Goal: Information Seeking & Learning: Learn about a topic

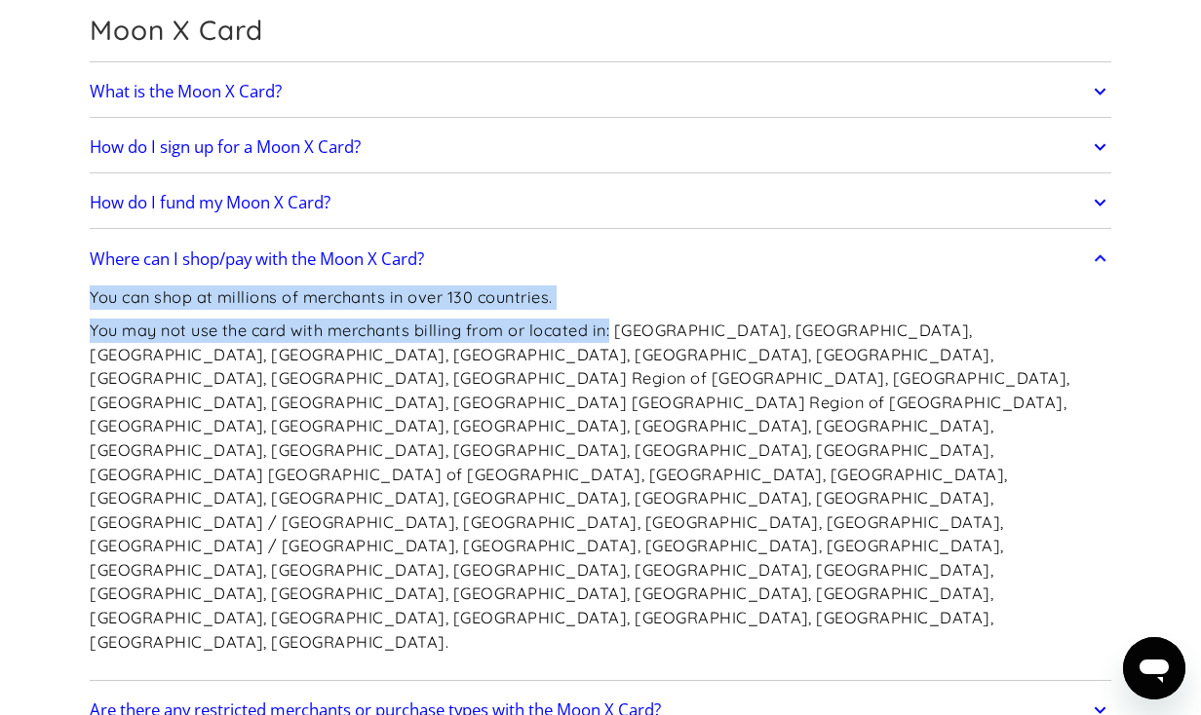
drag, startPoint x: 614, startPoint y: 333, endPoint x: 64, endPoint y: 299, distance: 550.8
click at [57, 301] on section "Frequently Asked Questions Get Started How do I sign up? Head to [DOMAIN_NAME][…" at bounding box center [600, 599] width 1201 height 6202
copy div "You can shop at millions of merchants in over 130 countries. You may not use th…"
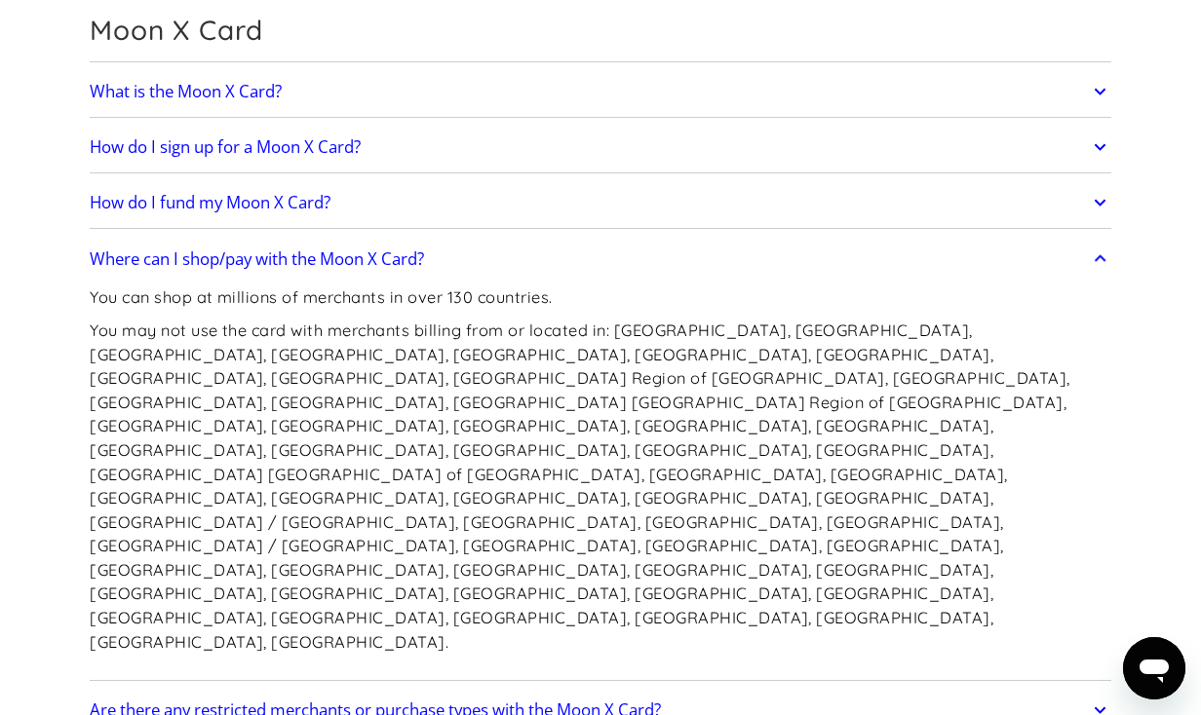
scroll to position [2831, 0]
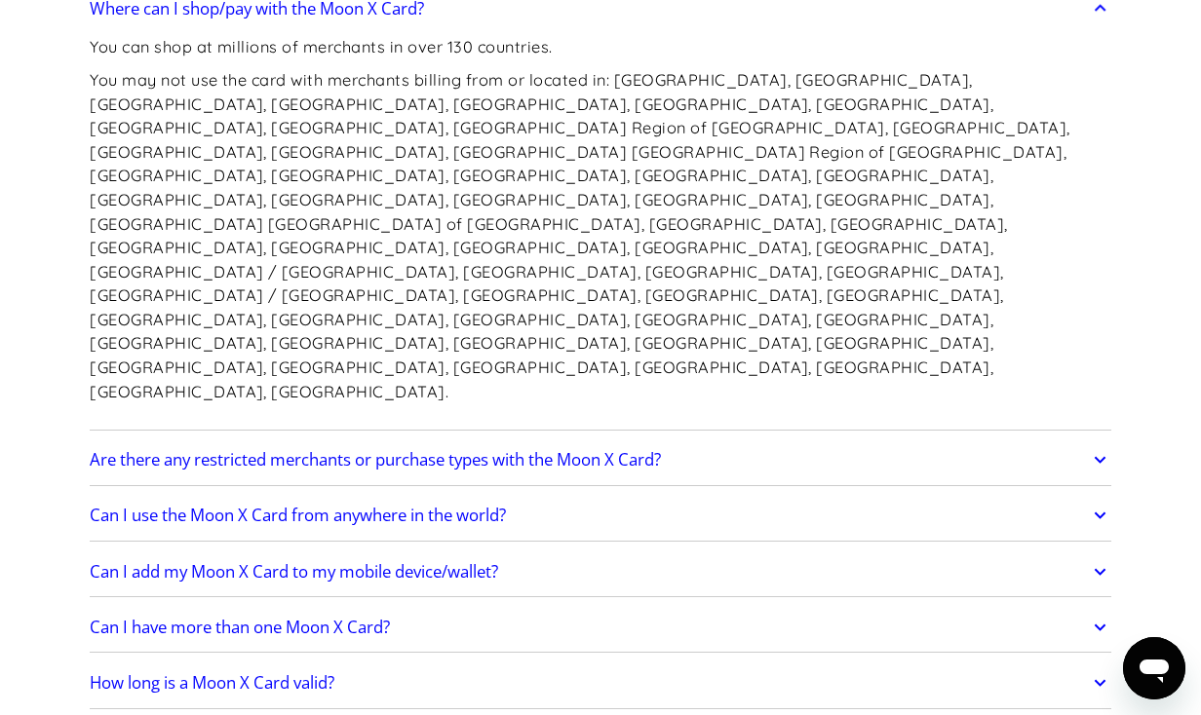
click at [381, 450] on h2 "Are there any restricted merchants or purchase types with the Moon X Card?" at bounding box center [375, 459] width 571 height 19
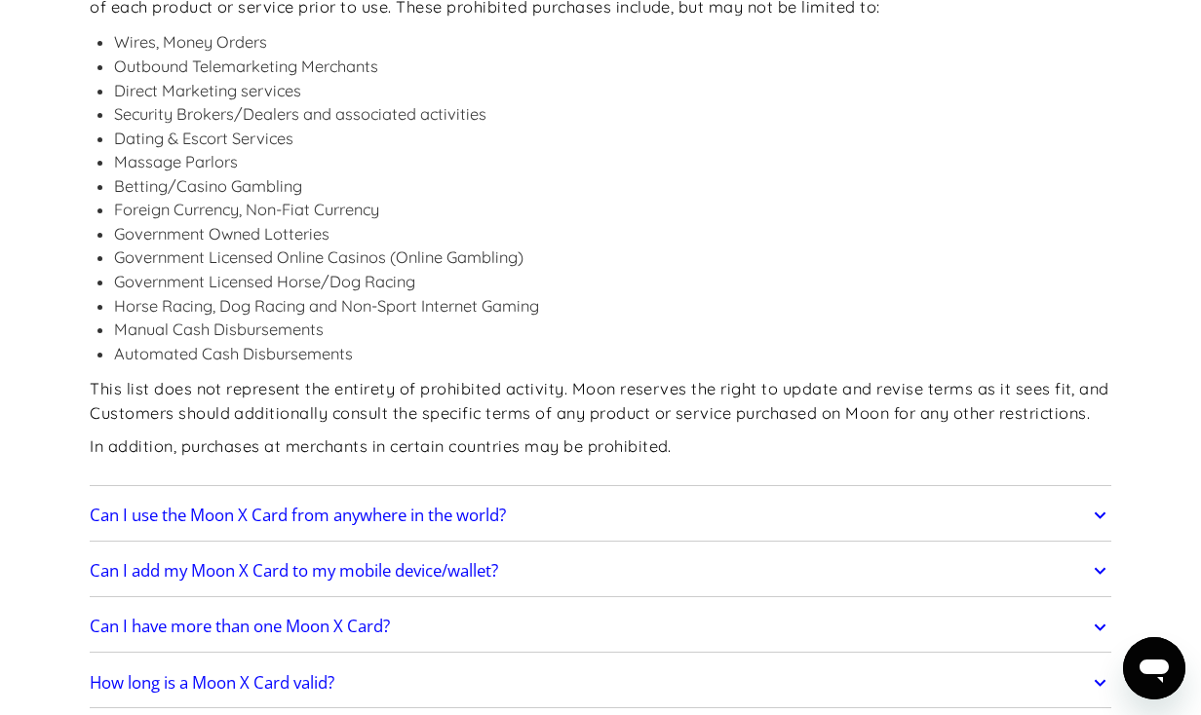
scroll to position [3409, 0]
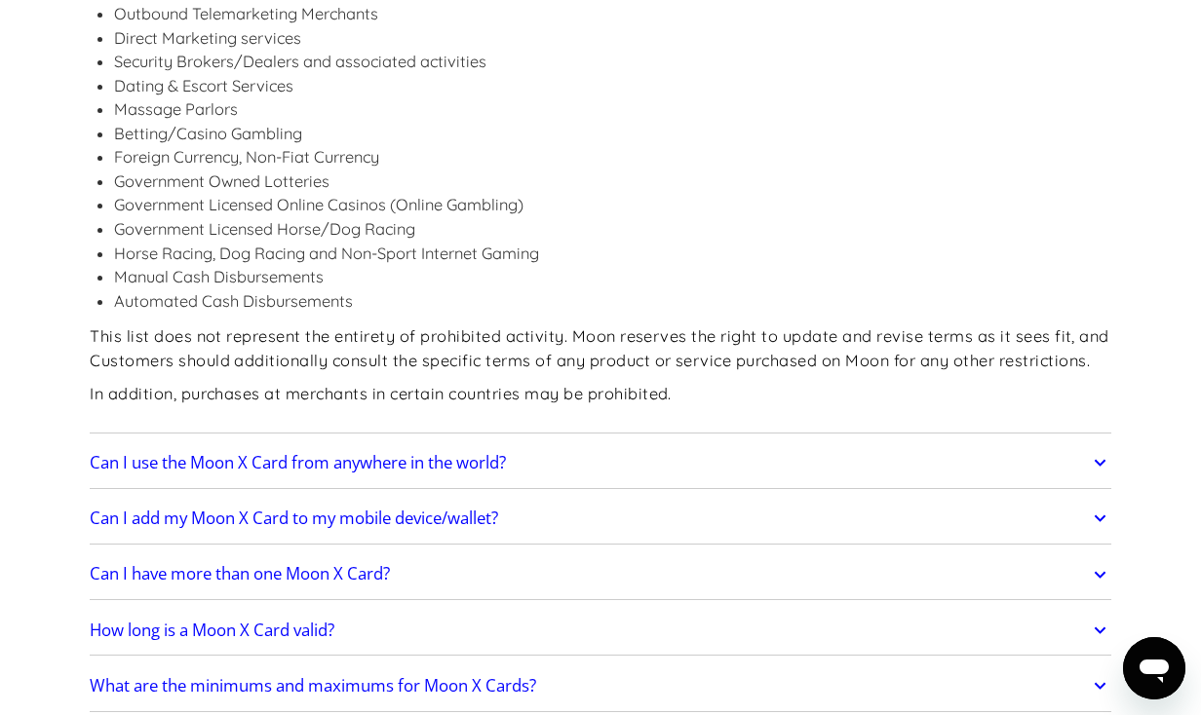
click at [387, 453] on h2 "Can I use the Moon X Card from anywhere in the world?" at bounding box center [298, 462] width 416 height 19
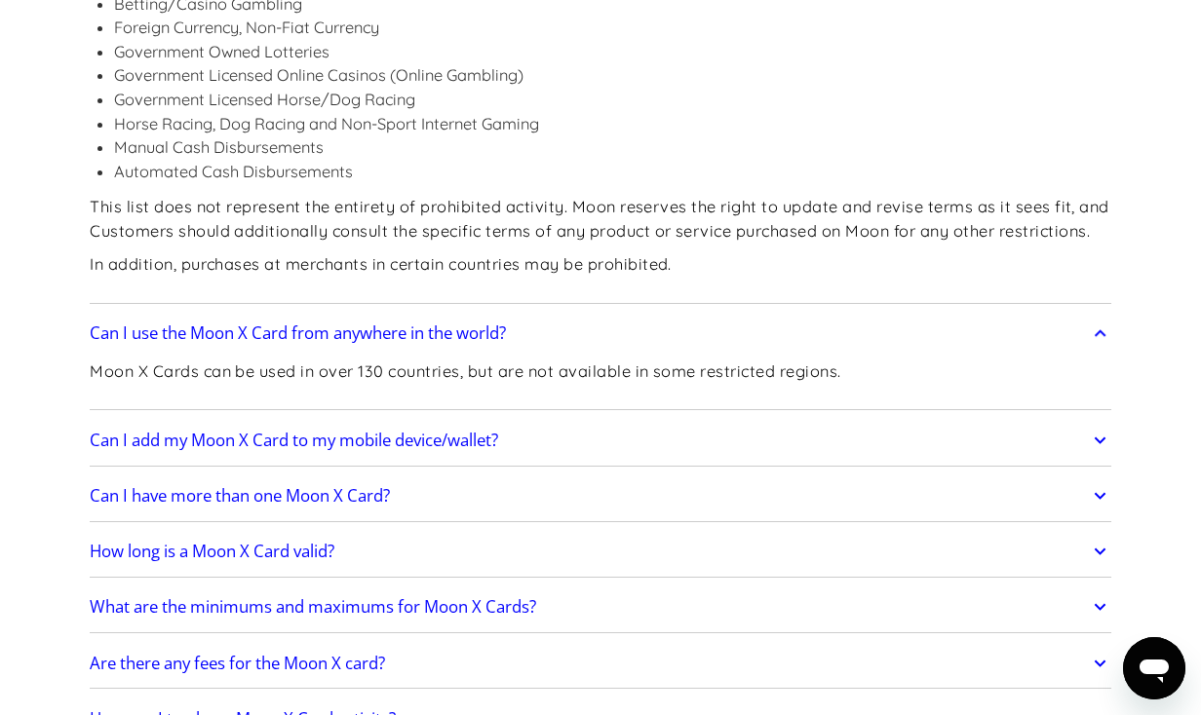
scroll to position [3570, 0]
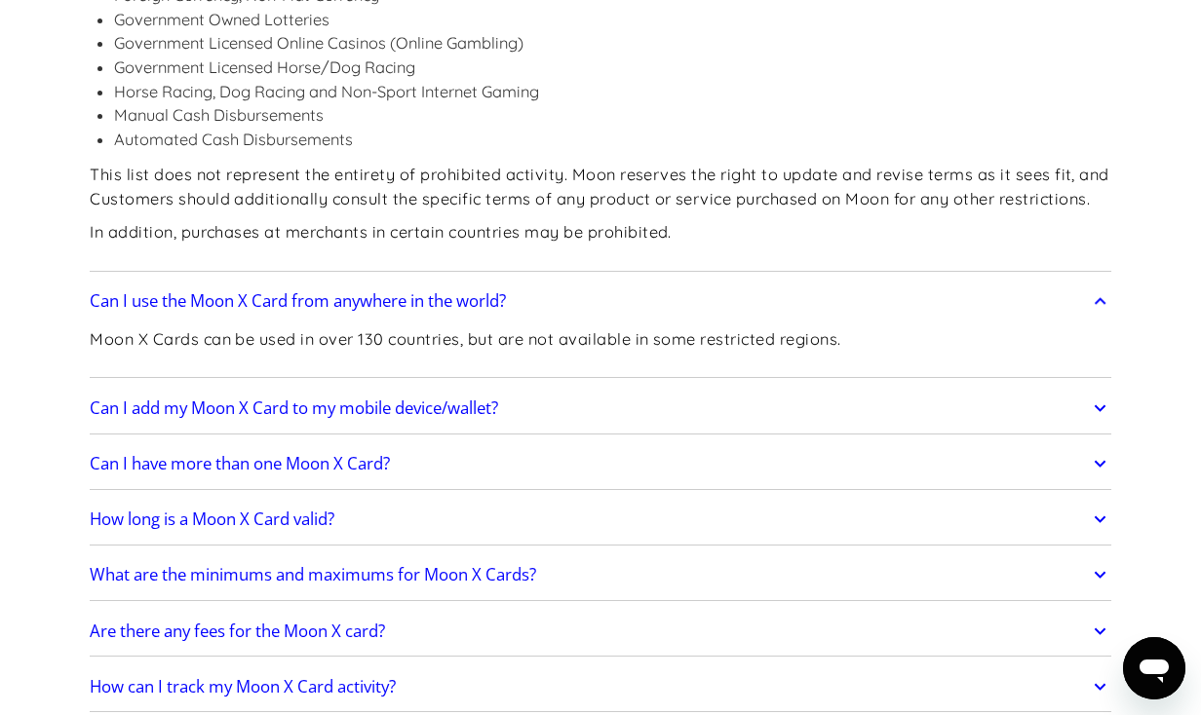
click at [385, 388] on link "Can I add my Moon X Card to my mobile device/wallet?" at bounding box center [601, 408] width 1022 height 41
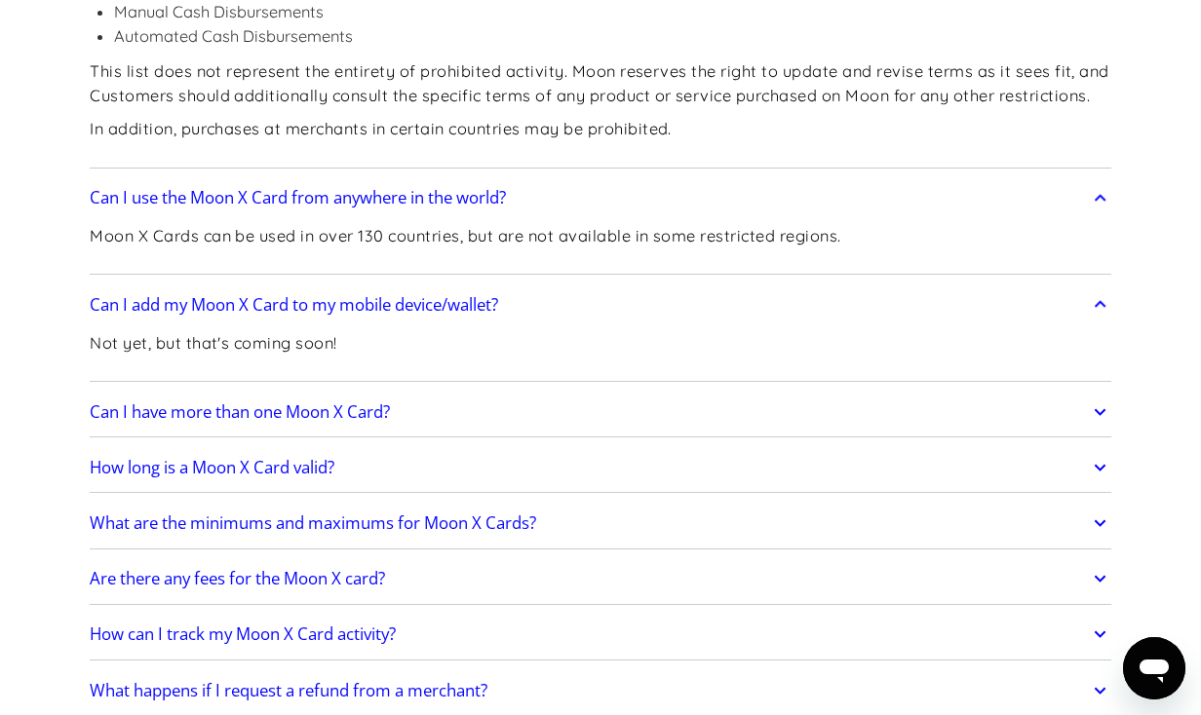
scroll to position [3700, 0]
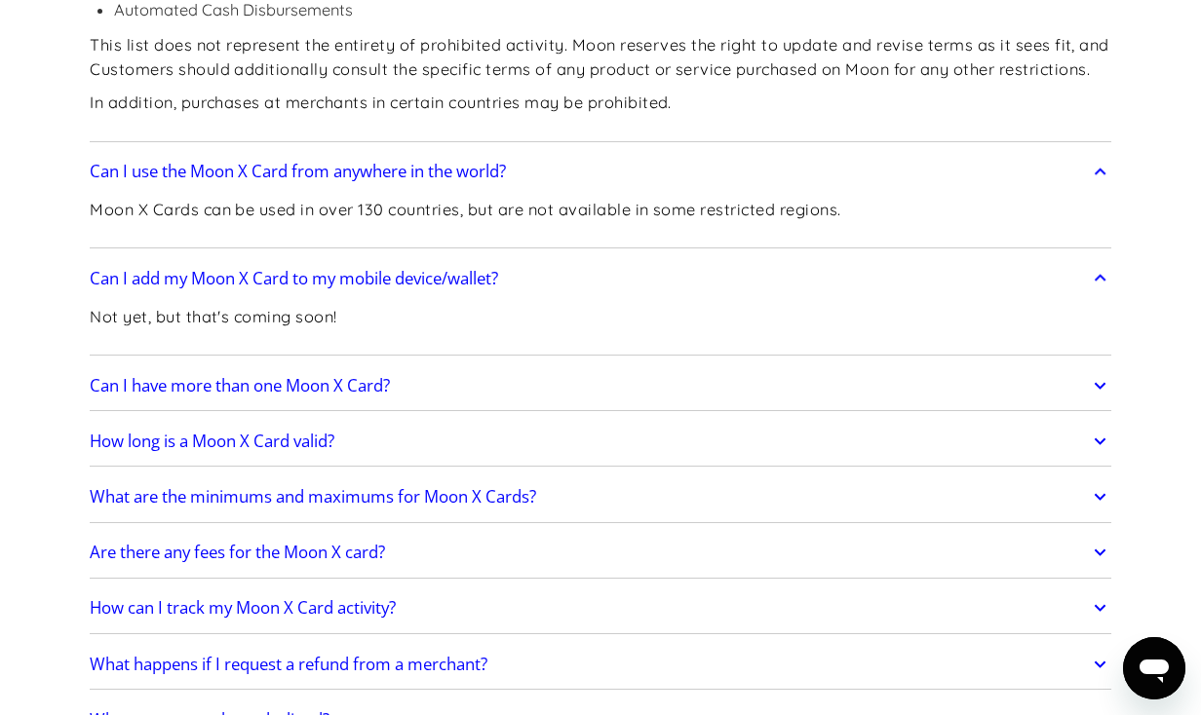
click at [359, 376] on h2 "Can I have more than one Moon X Card?" at bounding box center [240, 385] width 300 height 19
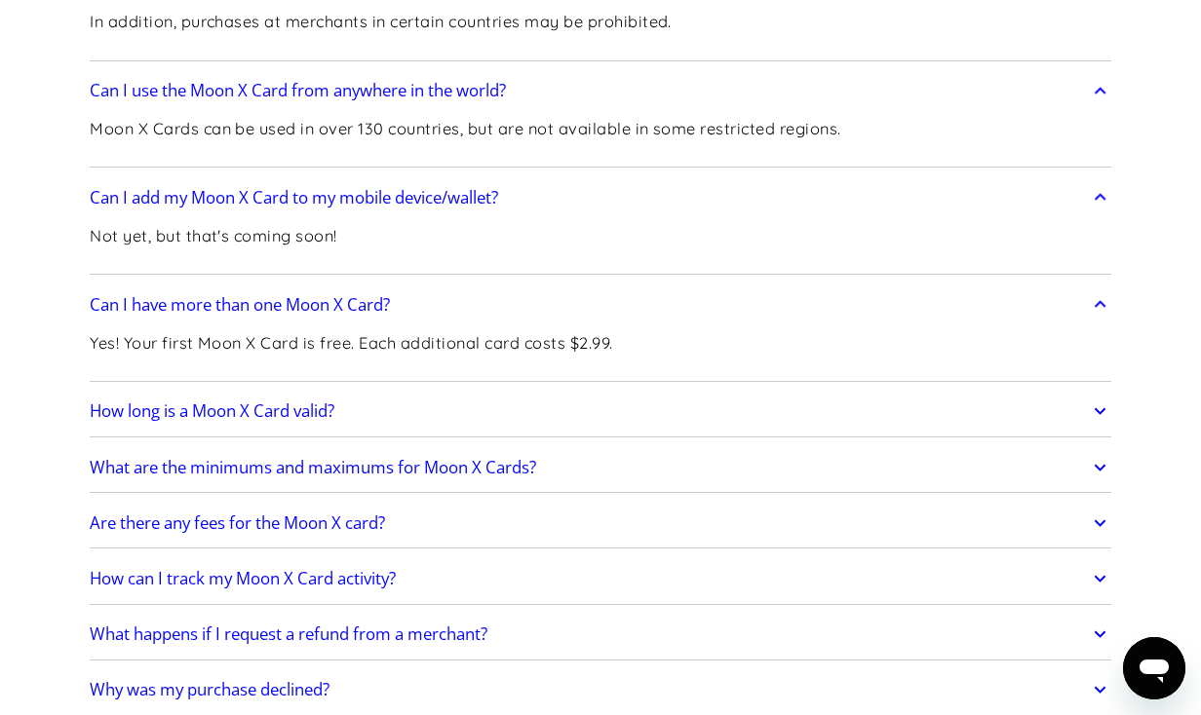
scroll to position [3786, 0]
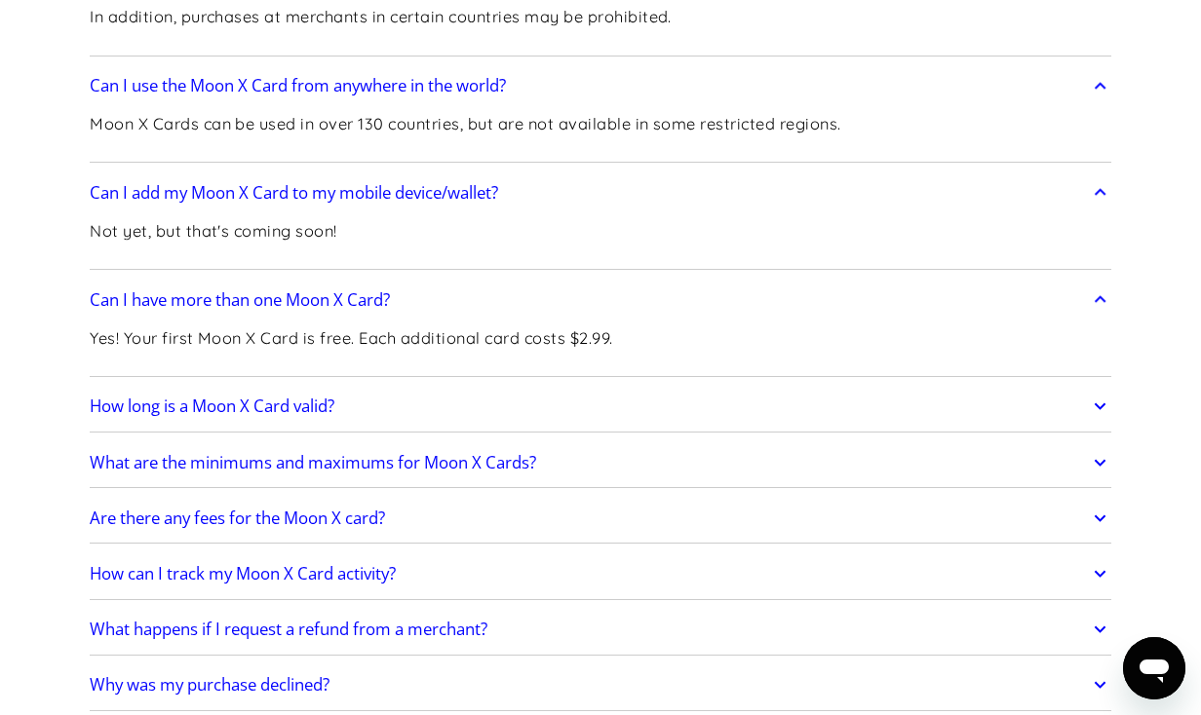
click at [369, 386] on link "How long is a Moon X Card valid?" at bounding box center [601, 406] width 1022 height 41
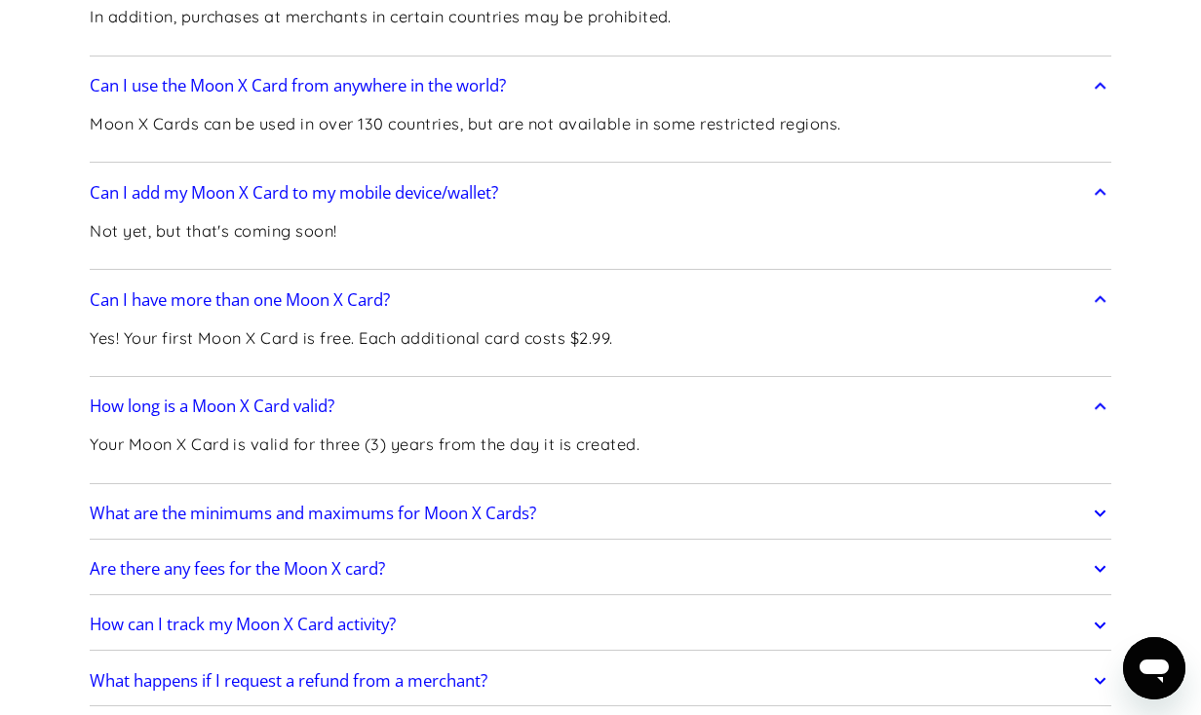
click at [427, 504] on h2 "What are the minimums and maximums for Moon X Cards?" at bounding box center [313, 513] width 446 height 19
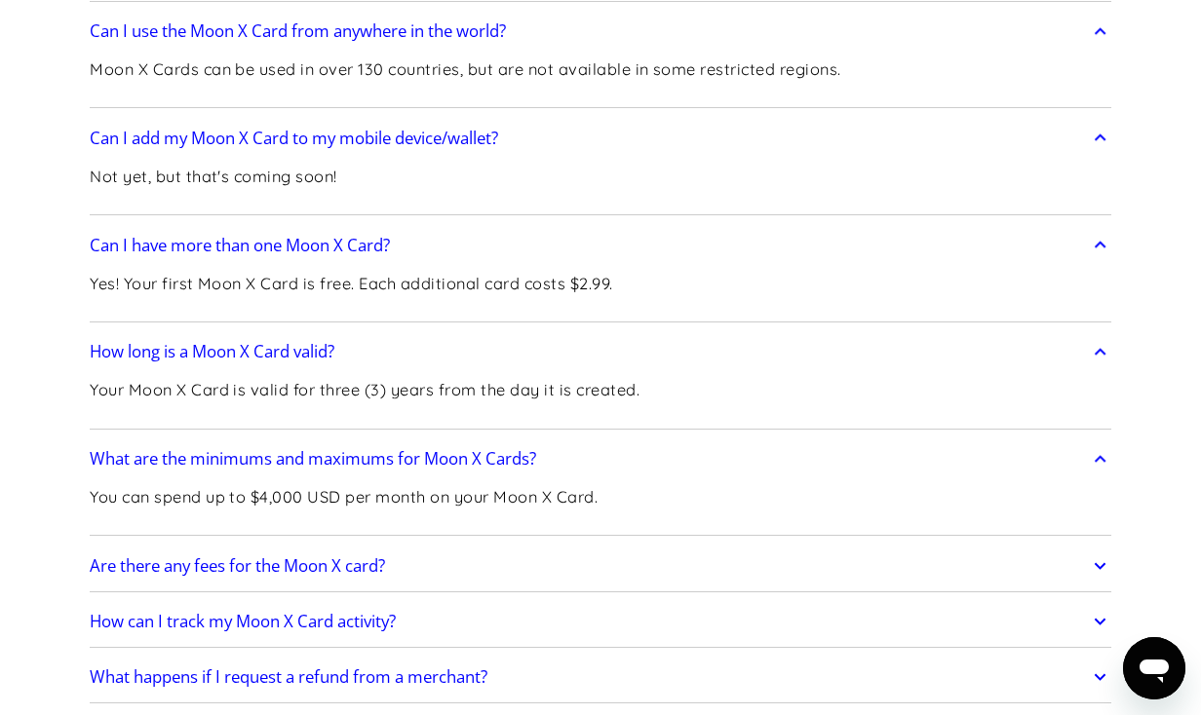
scroll to position [3849, 0]
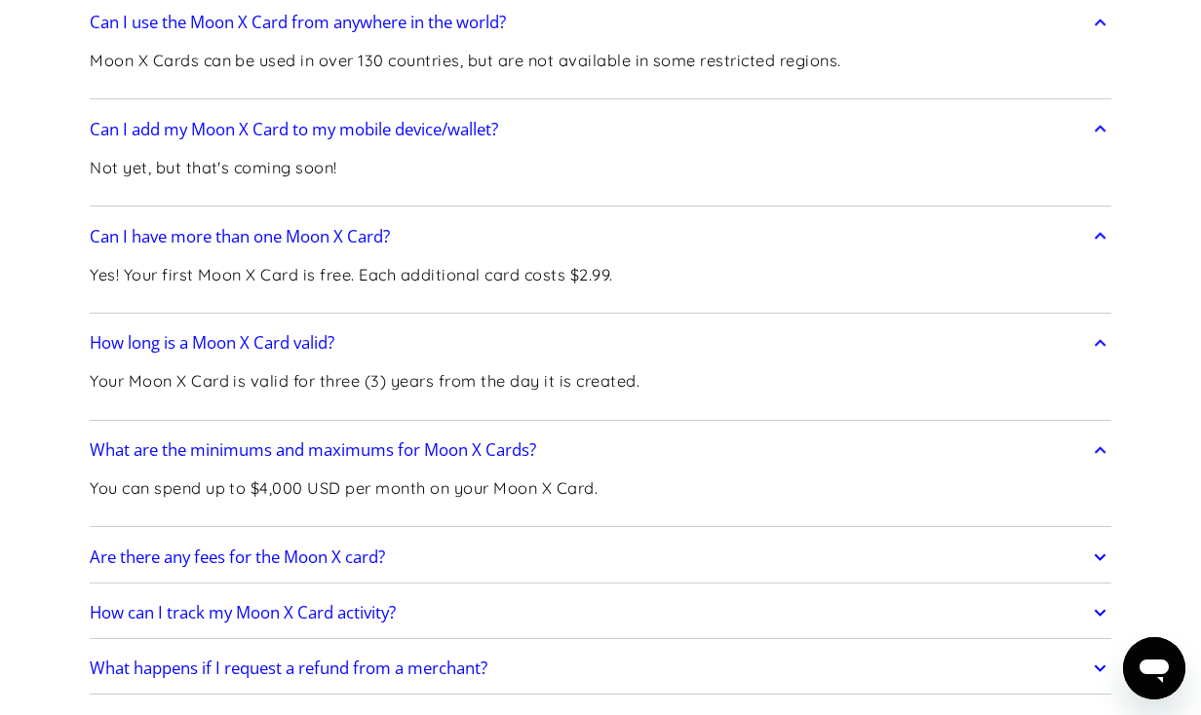
click at [366, 548] on h2 "Are there any fees for the Moon X card?" at bounding box center [237, 557] width 295 height 19
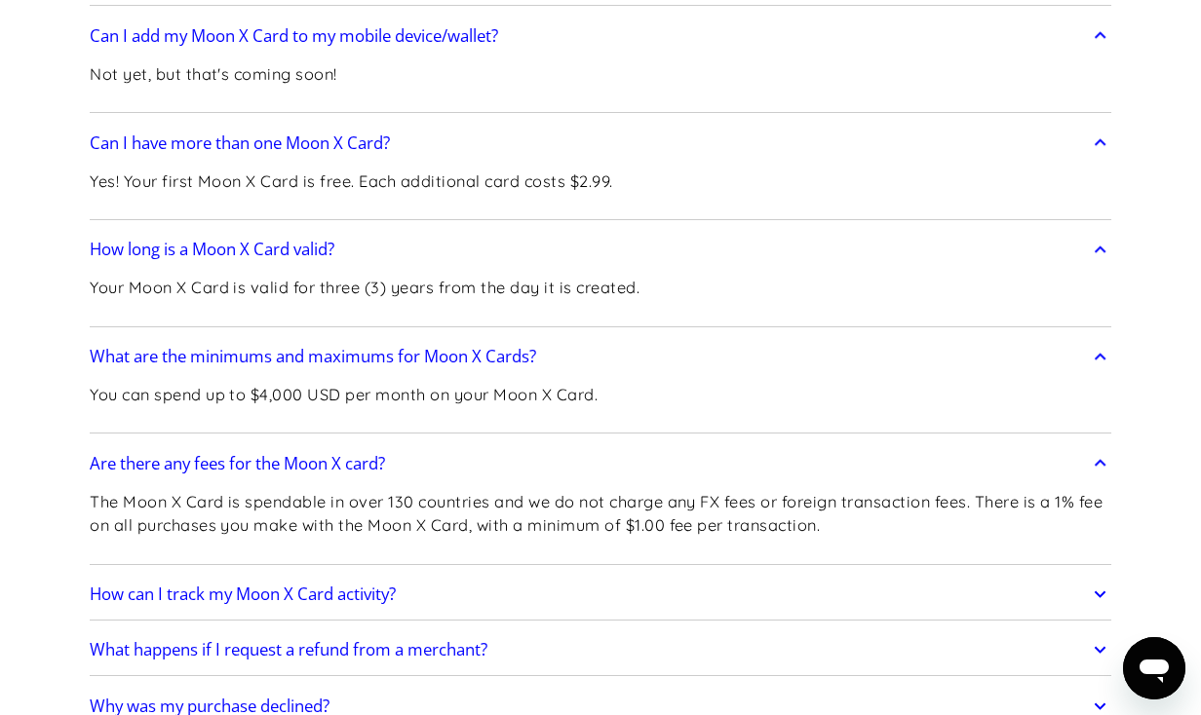
scroll to position [3999, 0]
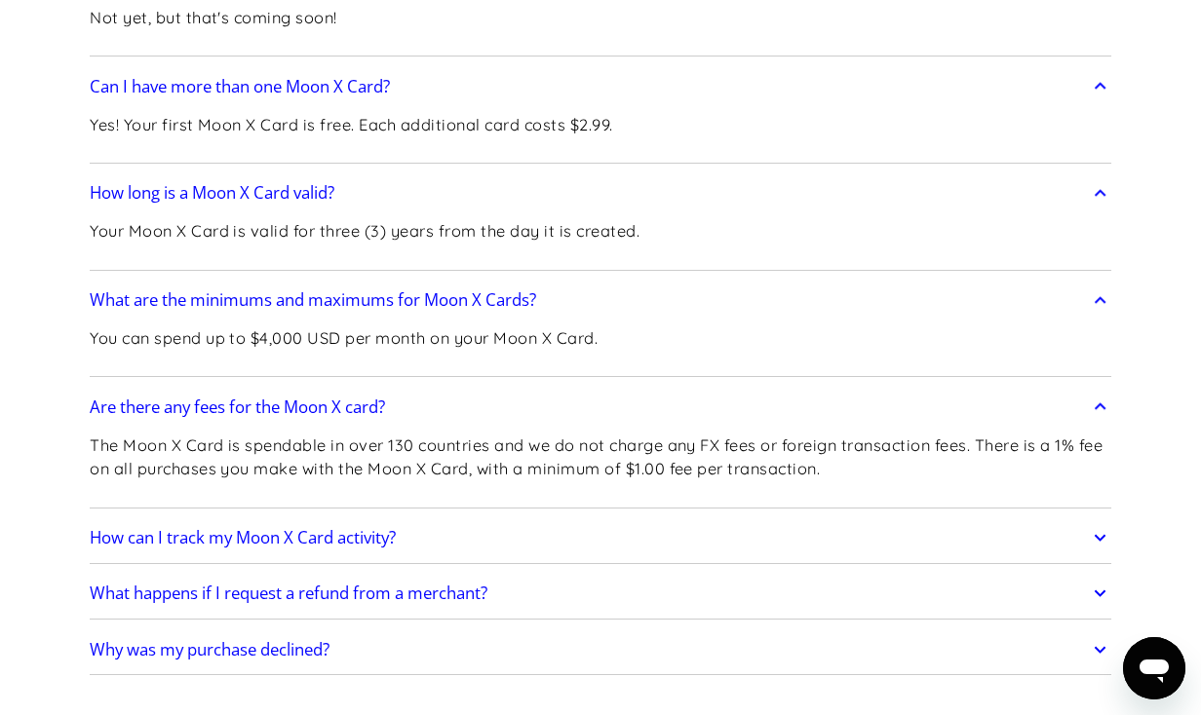
click at [386, 528] on h2 "How can I track my Moon X Card activity?" at bounding box center [243, 537] width 306 height 19
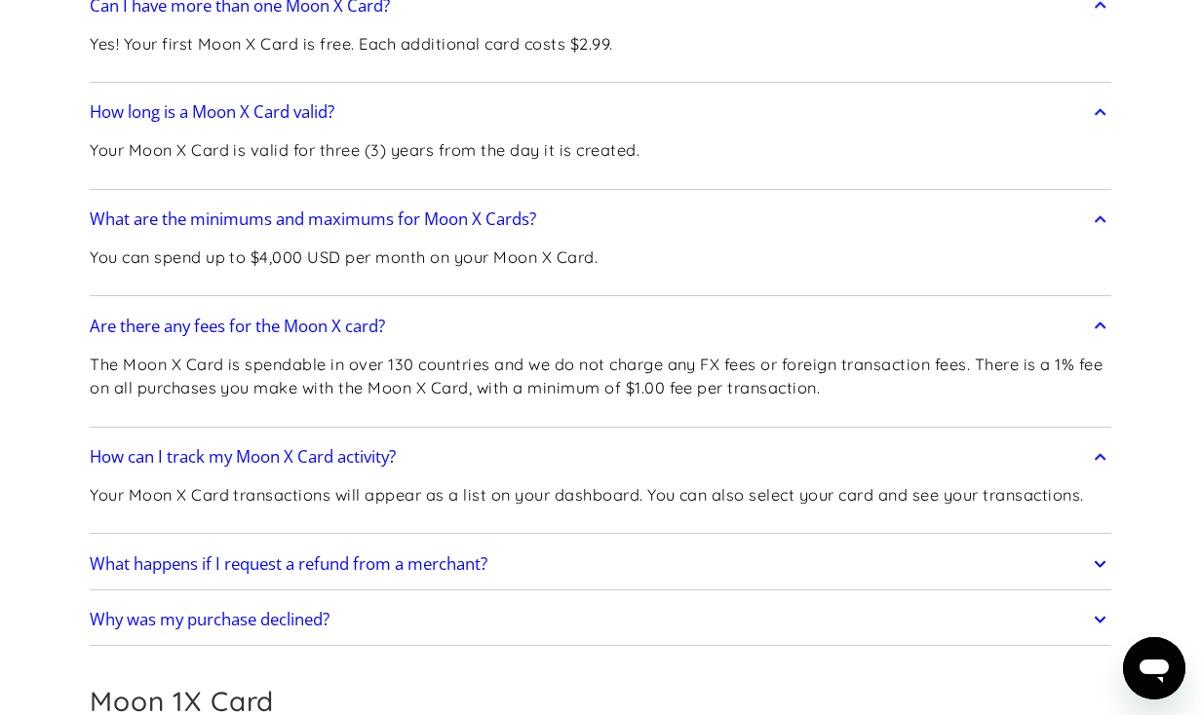
scroll to position [4098, 0]
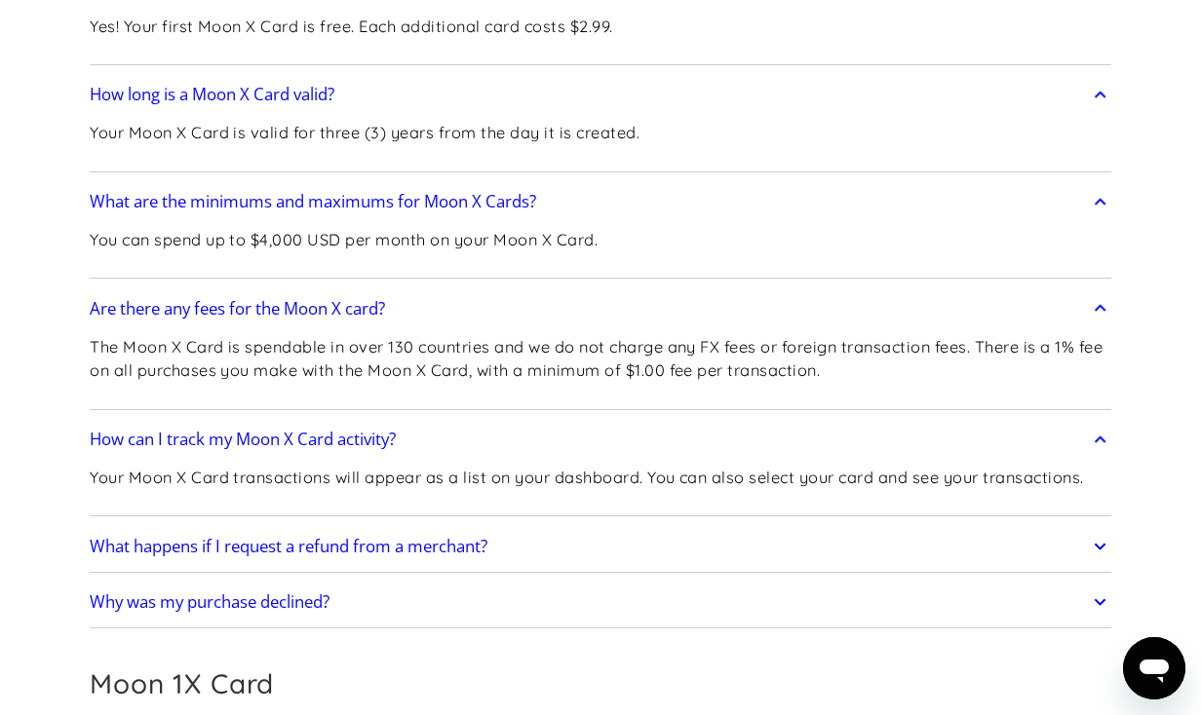
click at [372, 537] on h2 "What happens if I request a refund from a merchant?" at bounding box center [289, 546] width 398 height 19
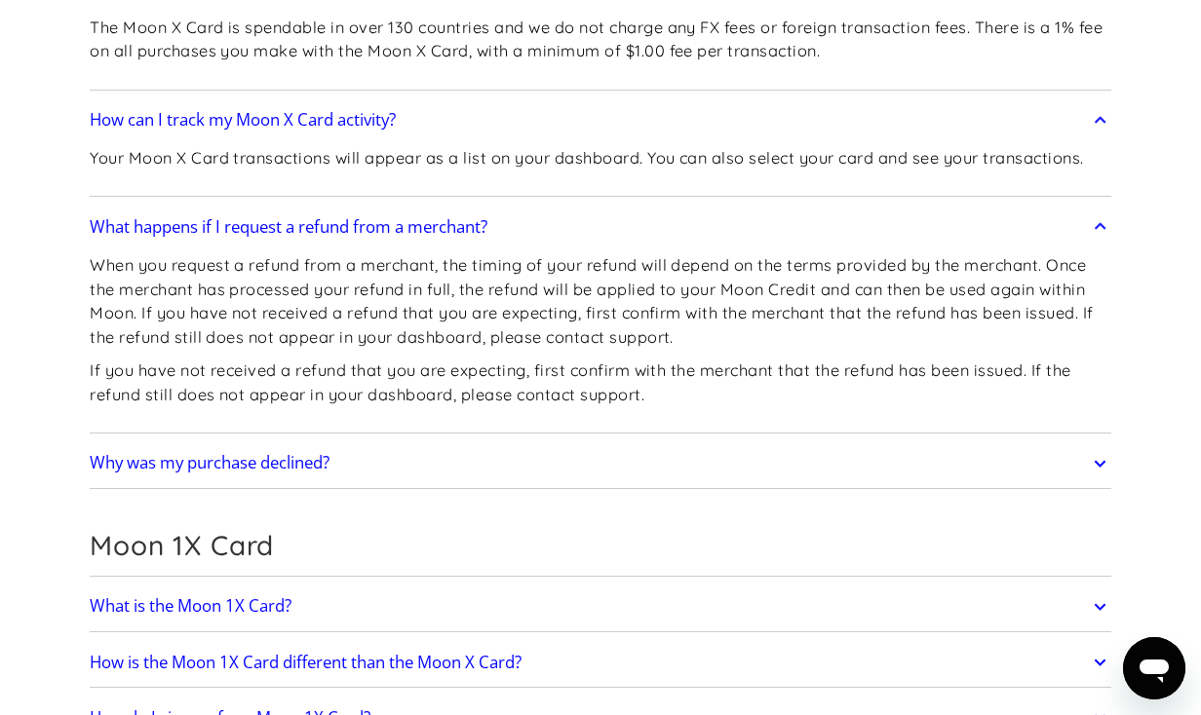
scroll to position [4537, 0]
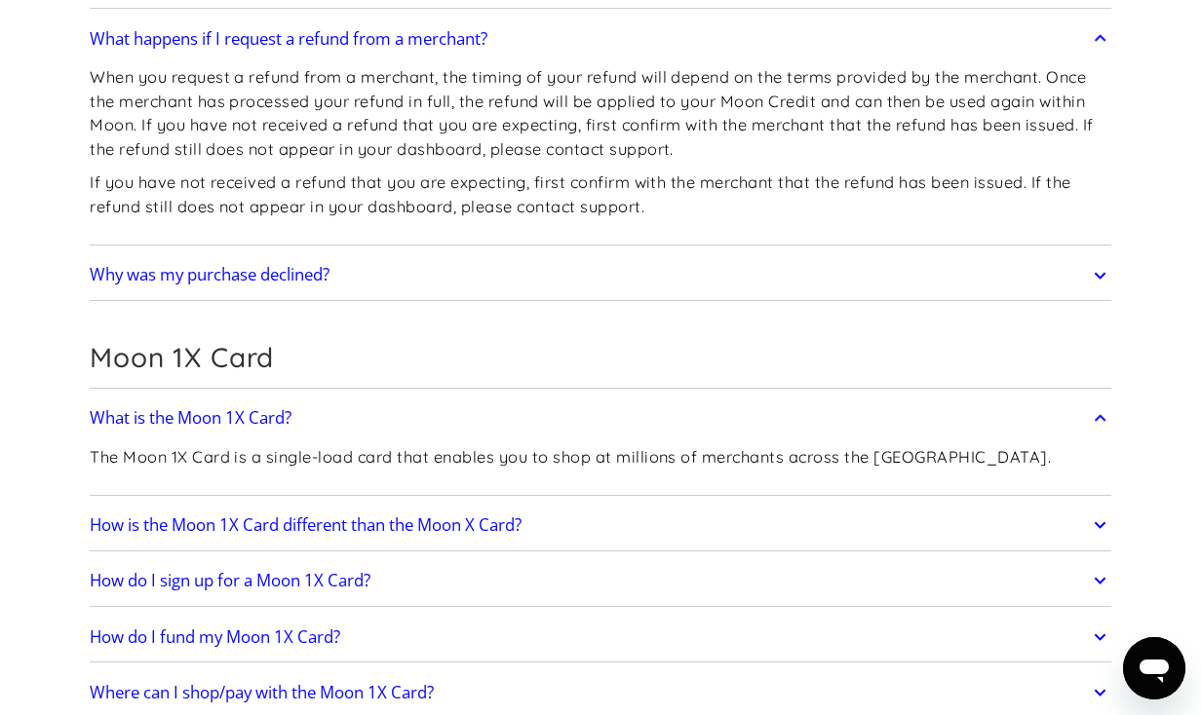
scroll to position [4672, 0]
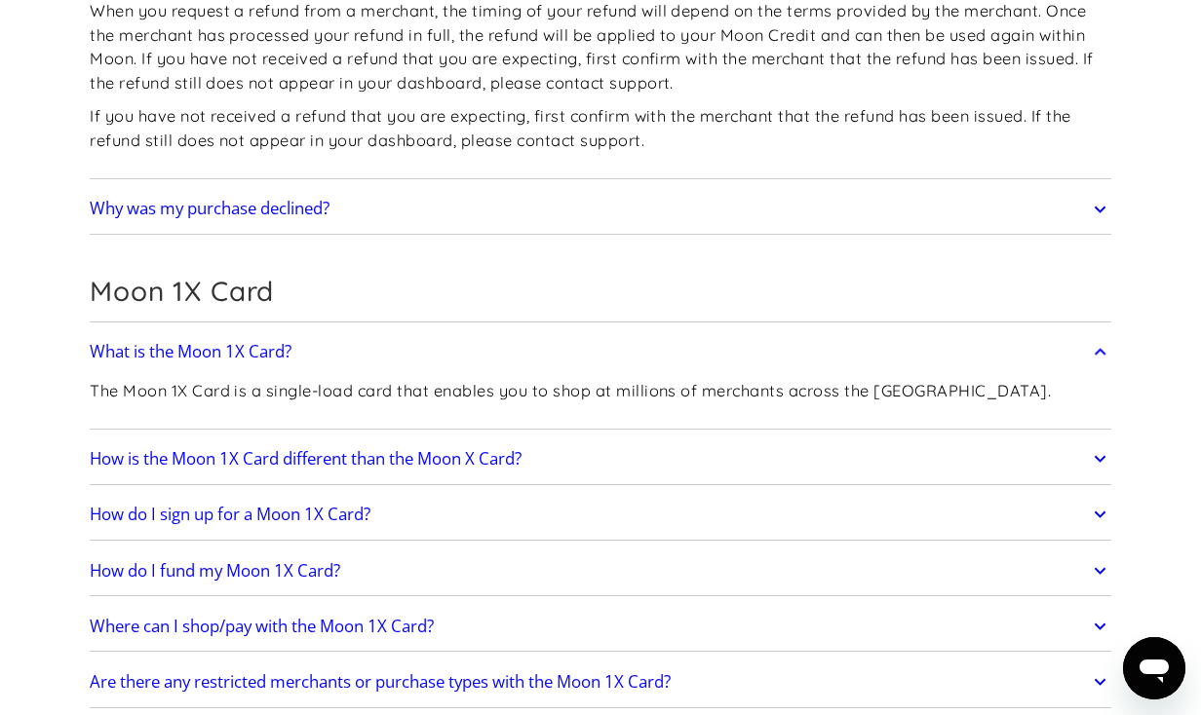
click at [332, 449] on h2 "How is the Moon 1X Card different than the Moon X Card?" at bounding box center [306, 458] width 432 height 19
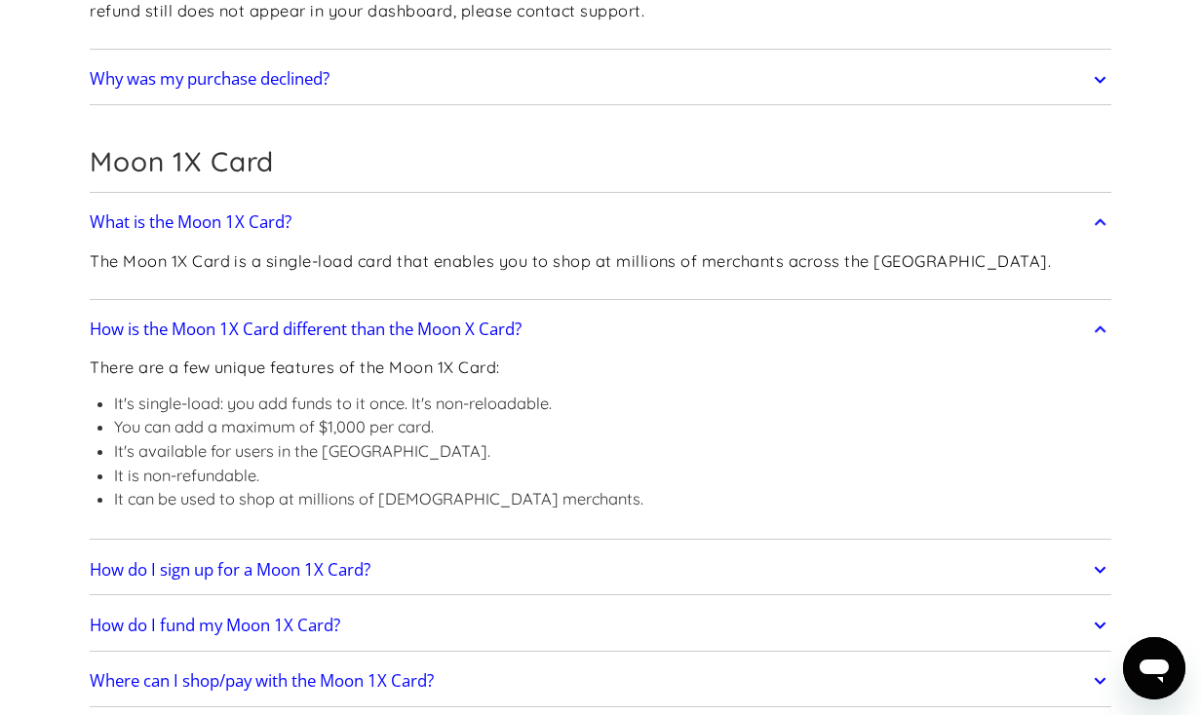
scroll to position [5002, 0]
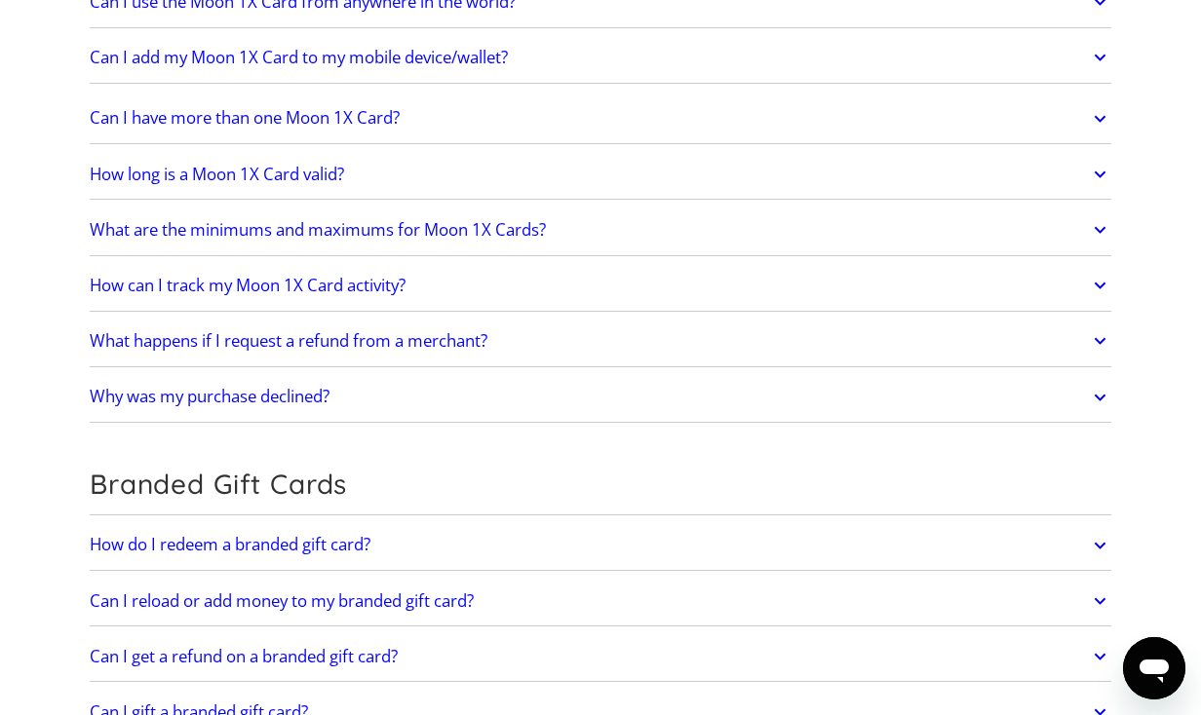
scroll to position [5946, 0]
